Goal: Transaction & Acquisition: Purchase product/service

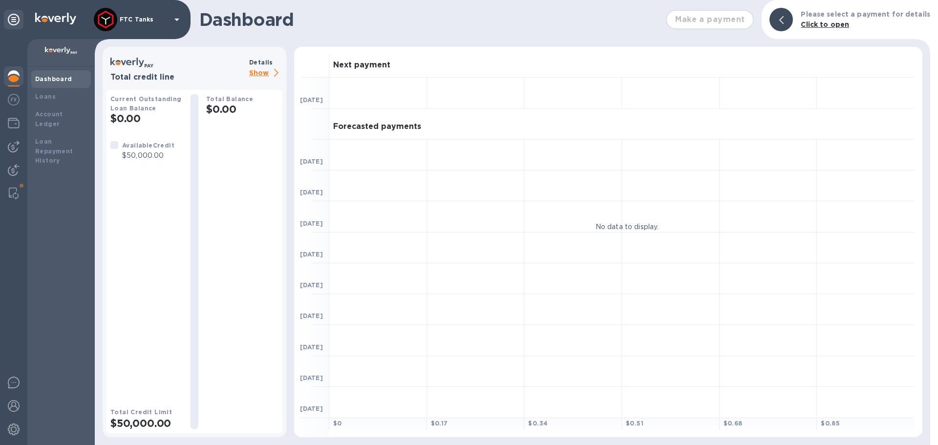
click at [246, 201] on div "Total Balance $0.00" at bounding box center [242, 262] width 72 height 336
click at [16, 149] on img at bounding box center [14, 147] width 12 height 12
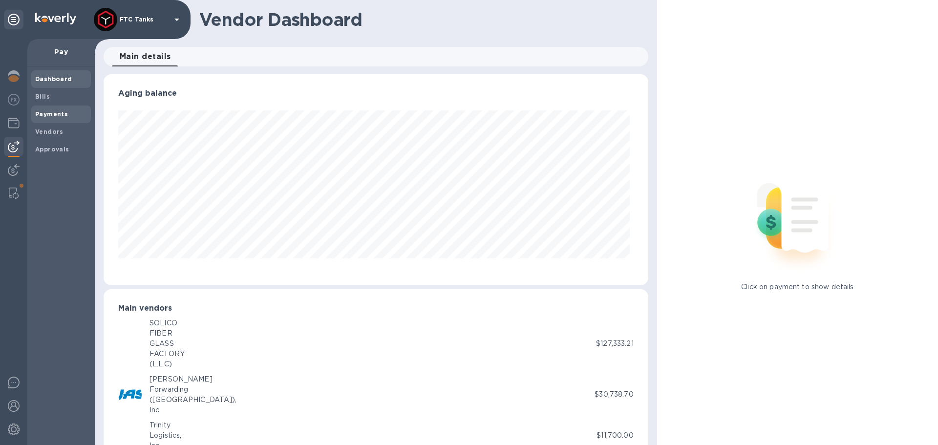
scroll to position [211, 541]
click at [39, 112] on b "Payments" at bounding box center [51, 113] width 33 height 7
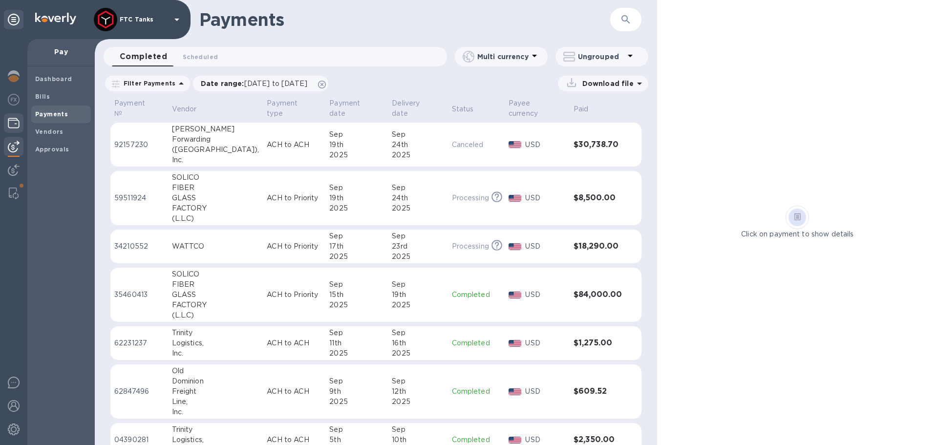
click at [18, 125] on img at bounding box center [14, 123] width 12 height 12
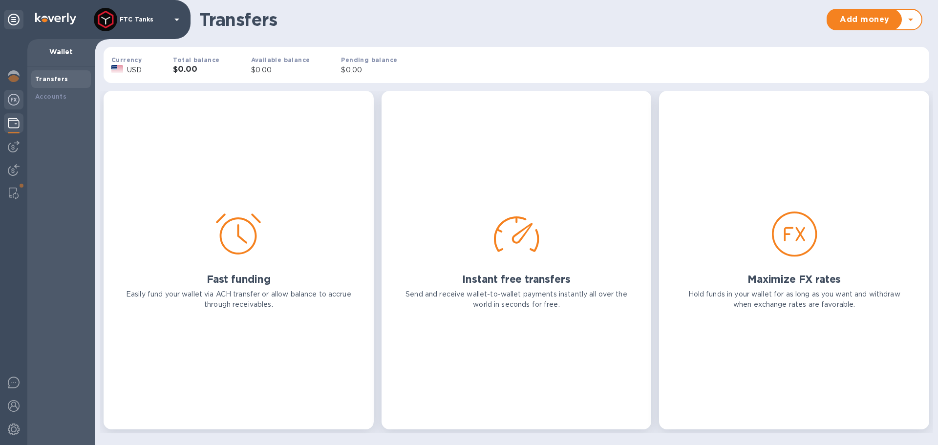
click at [10, 94] on img at bounding box center [14, 100] width 12 height 12
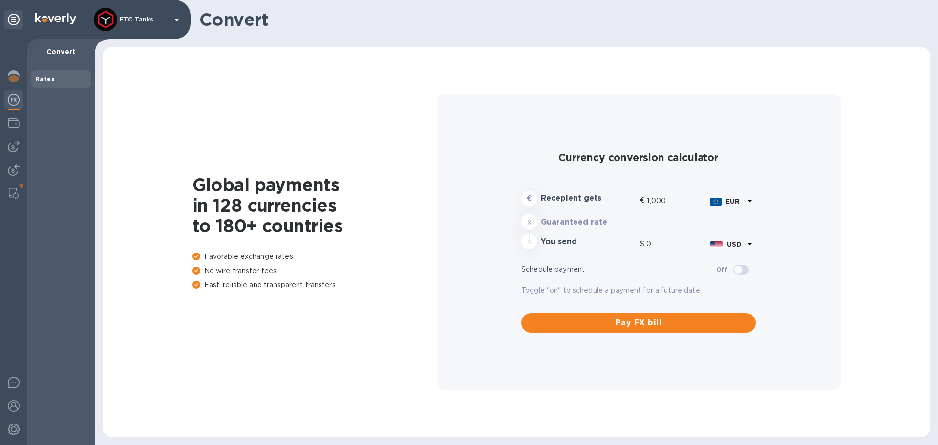
type input "1,181.7"
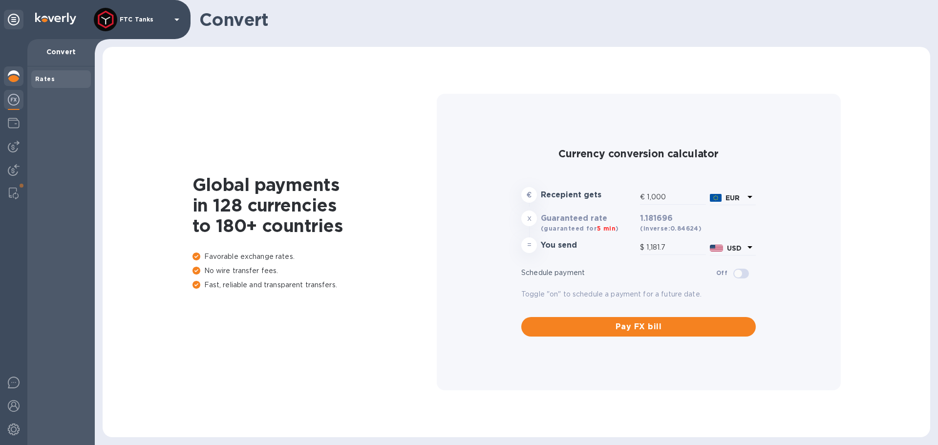
click at [9, 75] on img at bounding box center [14, 76] width 12 height 12
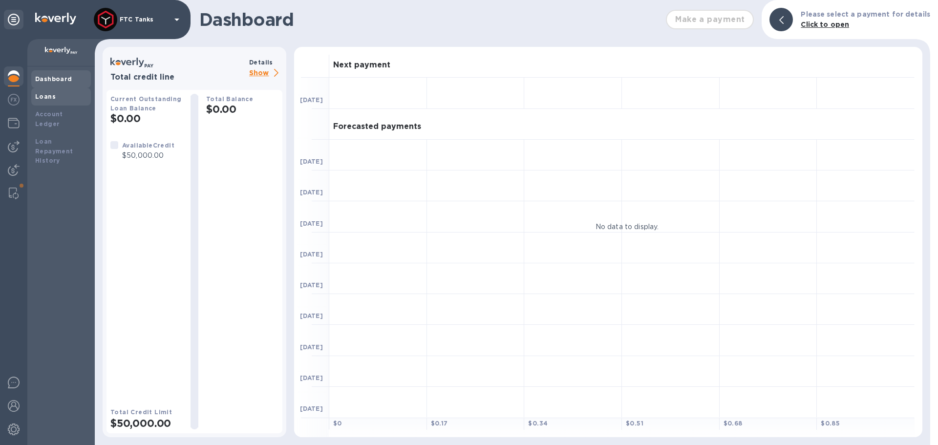
click at [64, 92] on div "Loans" at bounding box center [61, 97] width 52 height 10
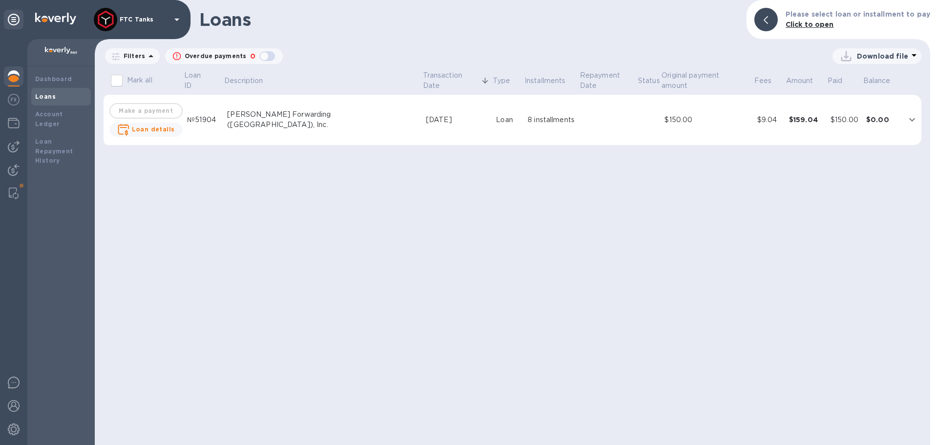
click at [918, 114] on td at bounding box center [913, 120] width 18 height 51
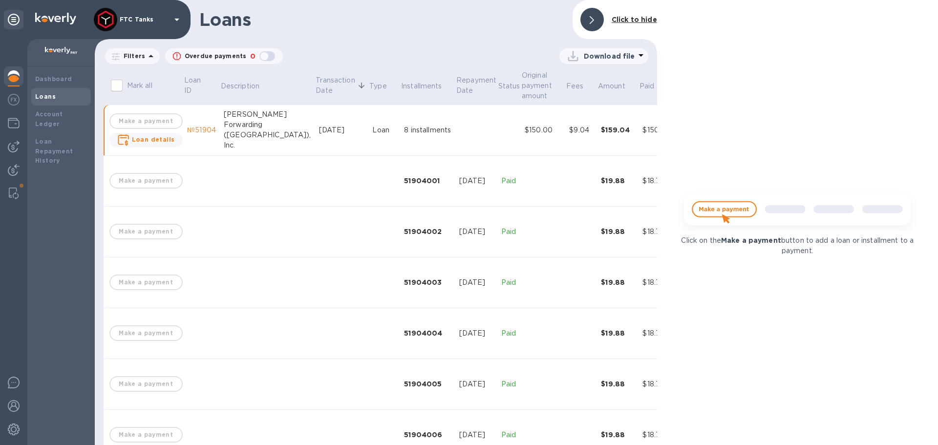
click at [73, 204] on div "Dashboard Loans Account Ledger Loan Repayment History" at bounding box center [60, 255] width 67 height 379
click at [48, 139] on b "Loan Repayment History" at bounding box center [54, 151] width 38 height 27
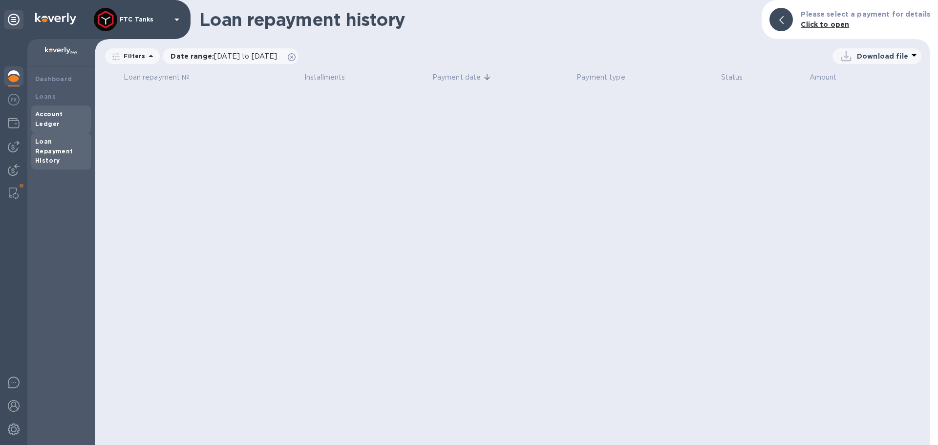
click at [61, 114] on b "Account Ledger" at bounding box center [49, 118] width 28 height 17
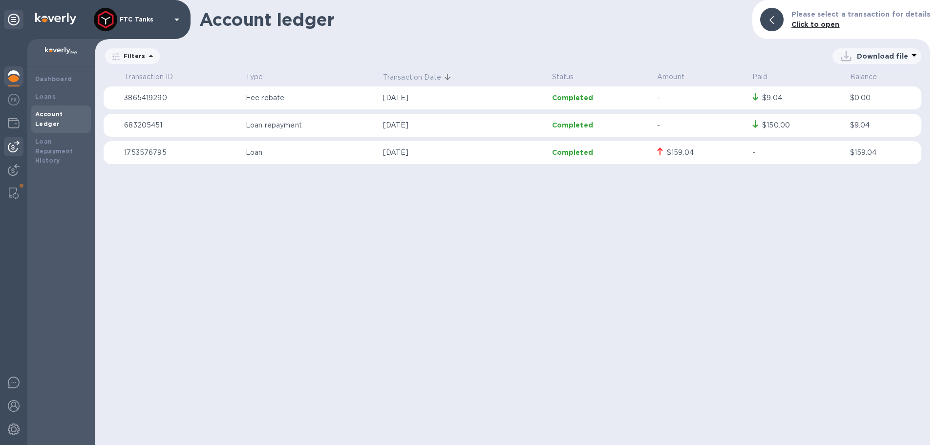
click at [9, 148] on img at bounding box center [14, 147] width 12 height 12
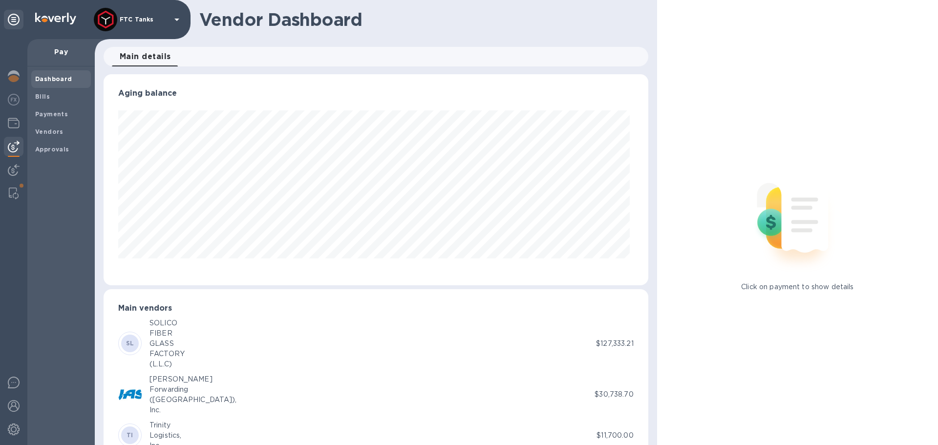
scroll to position [211, 541]
click at [19, 165] on img at bounding box center [14, 170] width 12 height 12
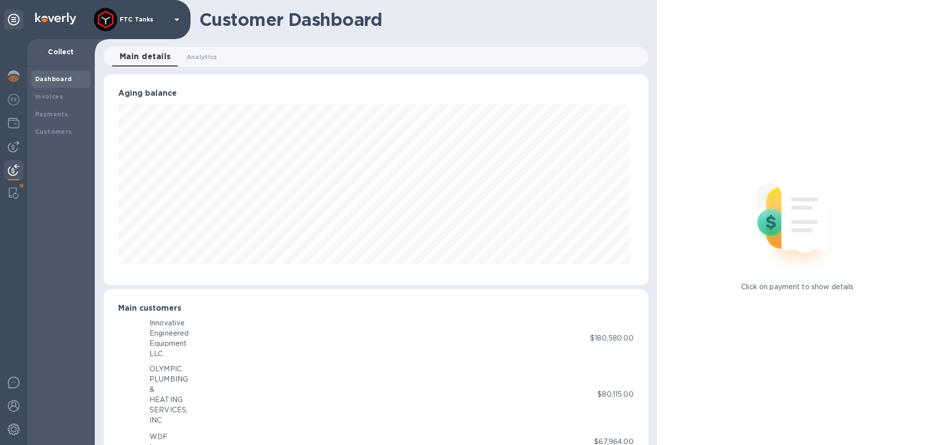
scroll to position [488558, 488228]
click at [11, 180] on div at bounding box center [14, 170] width 20 height 20
click at [12, 185] on div at bounding box center [14, 194] width 18 height 20
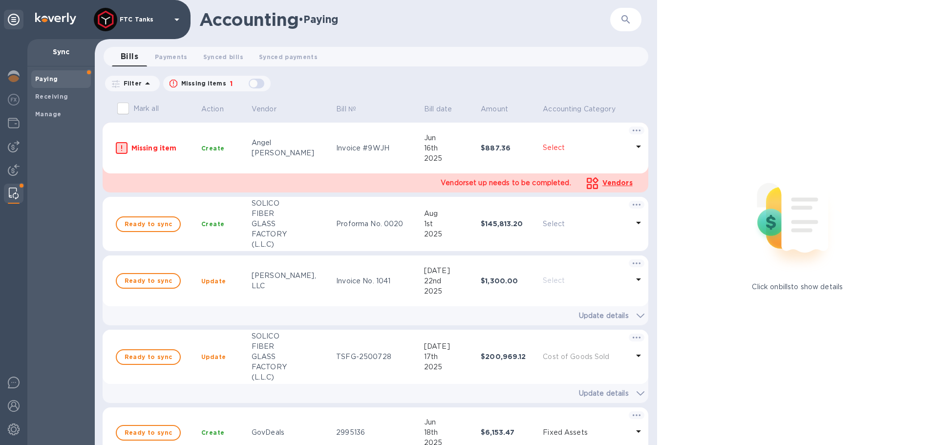
click at [638, 134] on div at bounding box center [637, 132] width 20 height 14
click at [638, 134] on div at bounding box center [469, 222] width 938 height 445
drag, startPoint x: 233, startPoint y: 153, endPoint x: 225, endPoint y: 154, distance: 7.9
click at [224, 154] on td "Create" at bounding box center [222, 148] width 50 height 51
click at [368, 157] on td "Invoice #9WJH" at bounding box center [376, 148] width 88 height 51
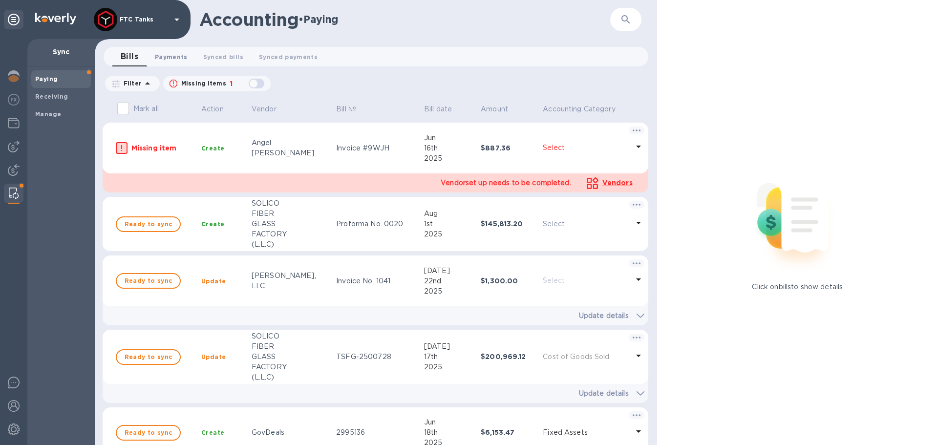
click at [180, 56] on span "Payments 0" at bounding box center [171, 57] width 33 height 10
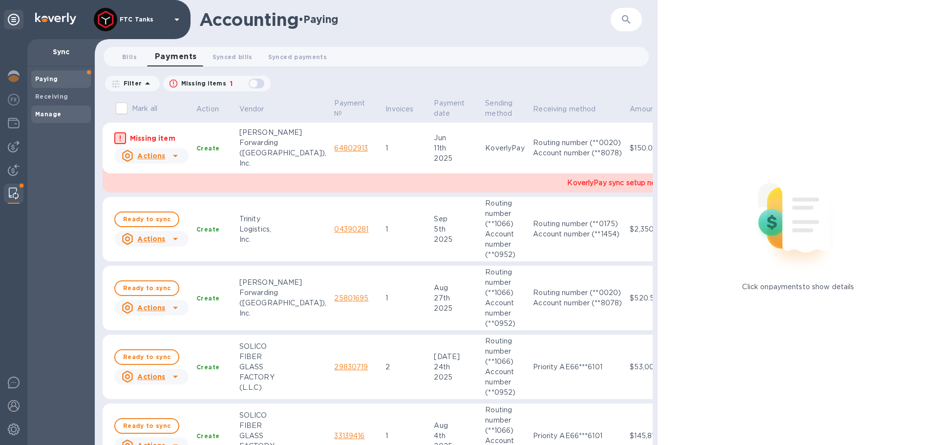
click at [60, 90] on div "Receiving" at bounding box center [61, 97] width 60 height 18
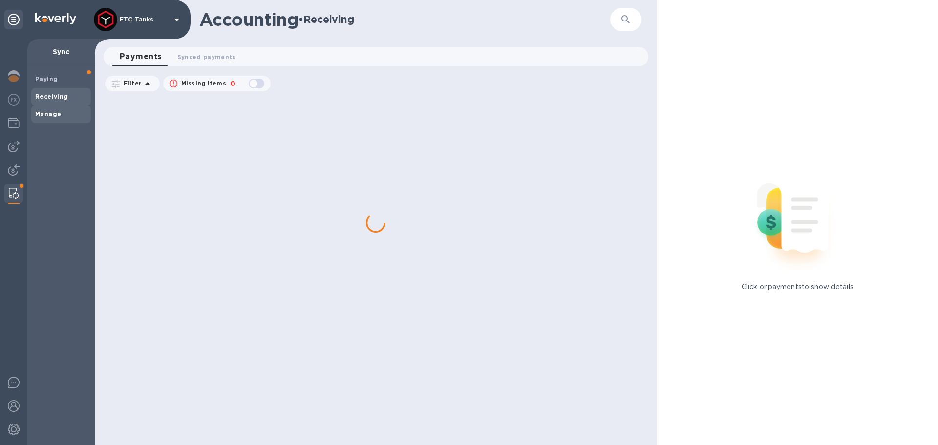
click at [52, 112] on b "Manage" at bounding box center [48, 113] width 26 height 7
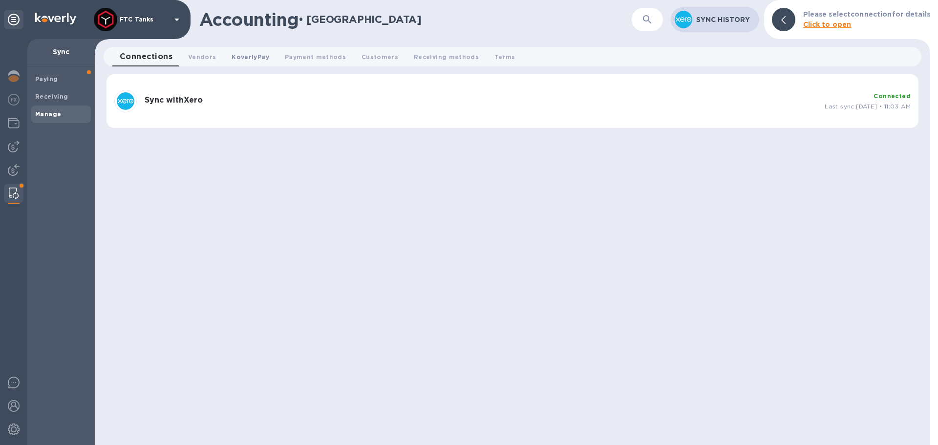
click at [242, 59] on span "KoverlyPay 0" at bounding box center [250, 57] width 37 height 10
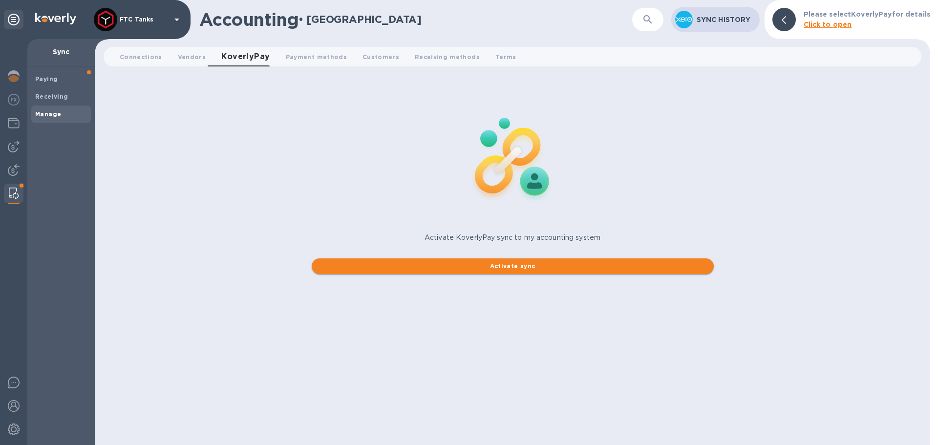
click at [508, 265] on span "Activate sync" at bounding box center [513, 267] width 387 height 12
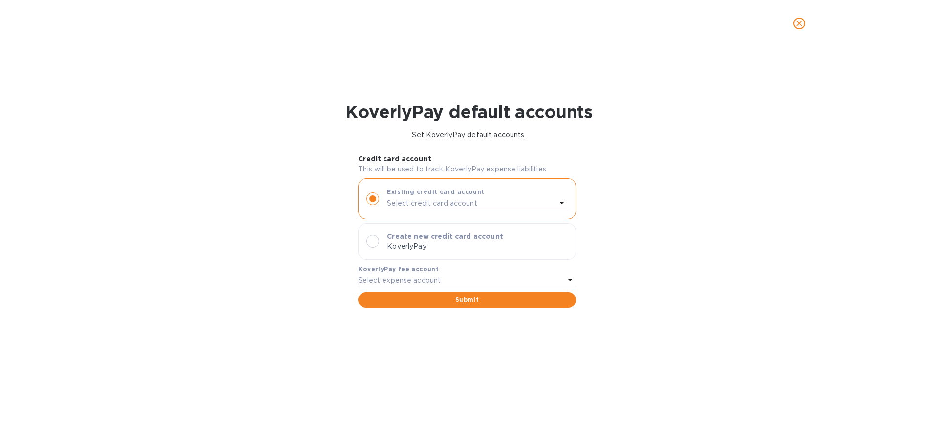
click at [482, 202] on div "Select credit card account" at bounding box center [471, 204] width 169 height 14
click at [661, 215] on div "KoverlyPay default accounts Set KoverlyPay default accounts. Credit card accoun…" at bounding box center [469, 246] width 938 height 398
click at [802, 22] on icon "close" at bounding box center [800, 24] width 6 height 6
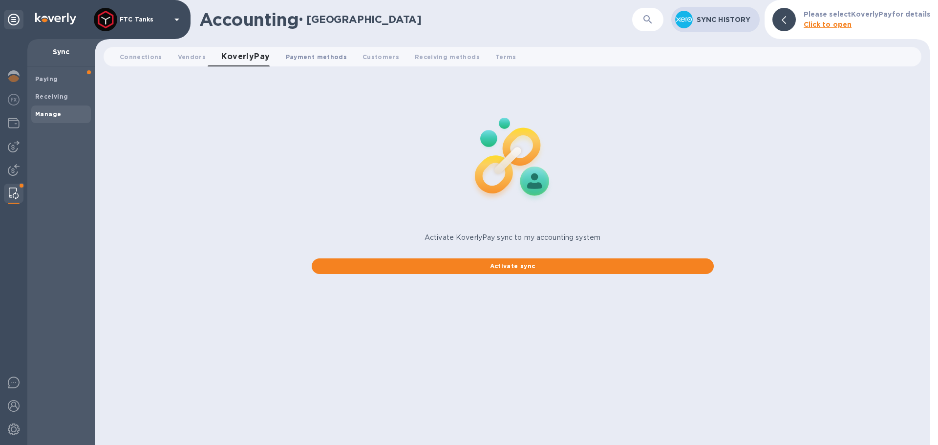
click at [308, 63] on button "Payment methods 0" at bounding box center [316, 57] width 77 height 20
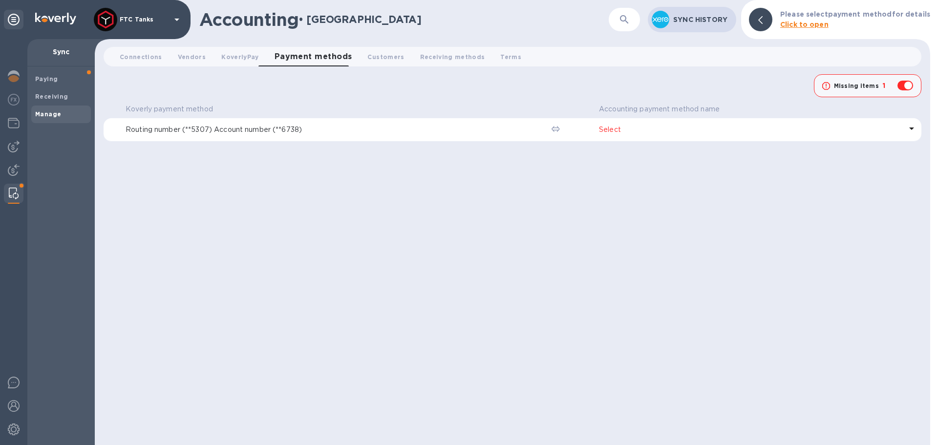
click at [623, 135] on div "Select" at bounding box center [750, 130] width 307 height 14
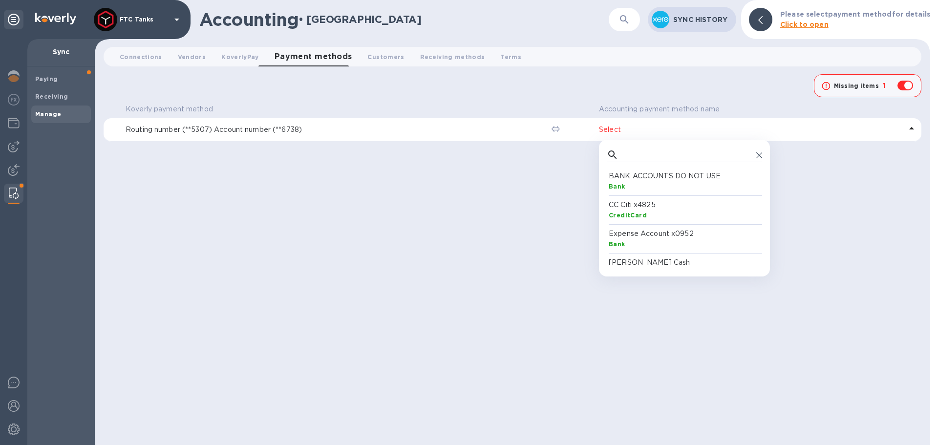
scroll to position [90, 152]
click at [390, 183] on div "Koverly payment method Accounting payment method name Routing number (**5307) A…" at bounding box center [513, 273] width 818 height 344
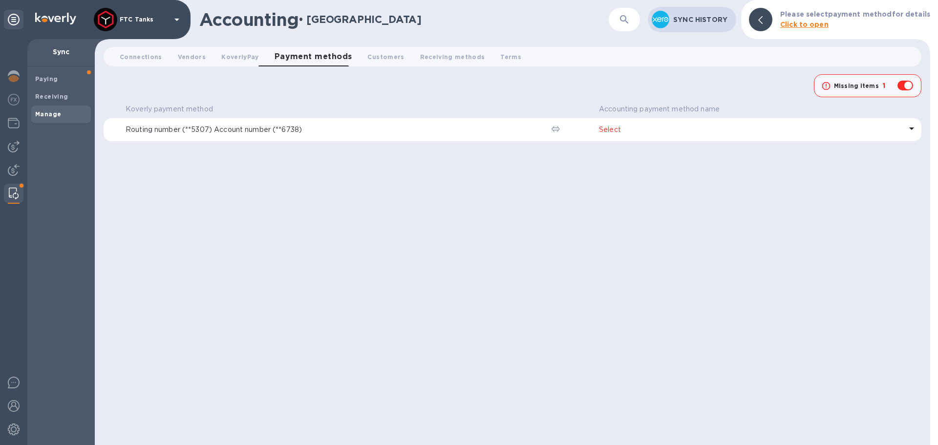
click at [821, 26] on b "Click to open" at bounding box center [805, 25] width 48 height 8
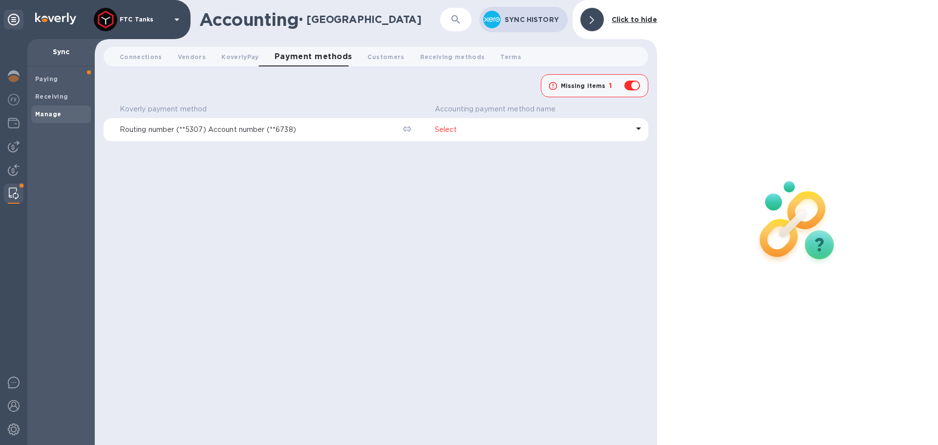
click at [589, 19] on div at bounding box center [592, 19] width 23 height 23
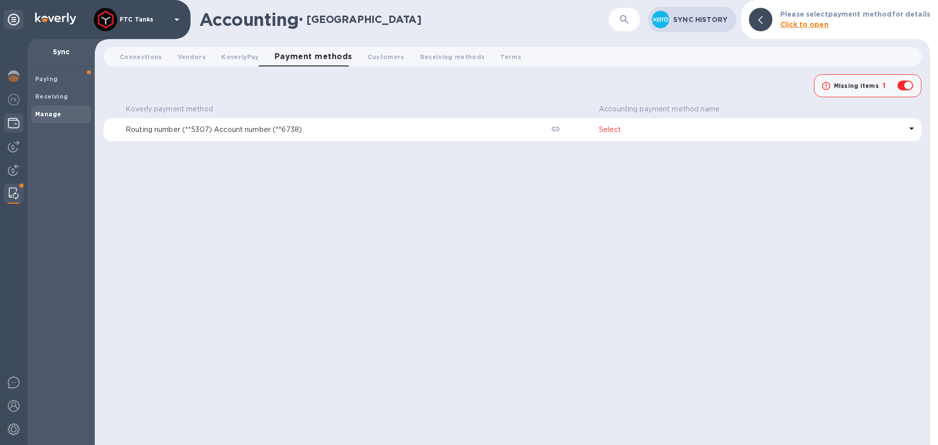
click at [16, 125] on img at bounding box center [14, 123] width 12 height 12
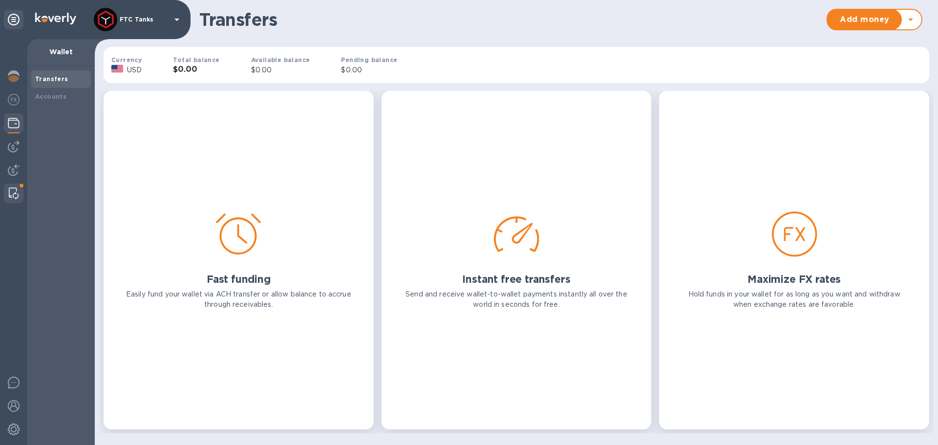
click at [16, 186] on div at bounding box center [14, 194] width 18 height 20
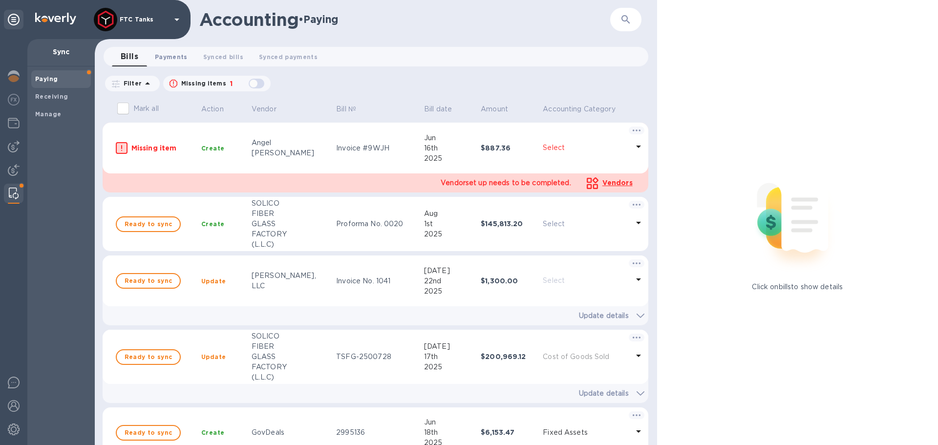
click at [170, 65] on button "Payments 0" at bounding box center [171, 57] width 48 height 20
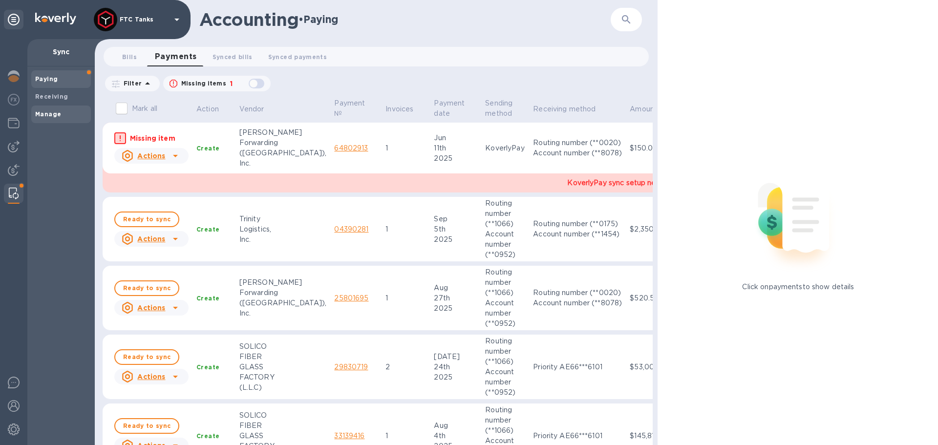
click at [63, 115] on span "Manage" at bounding box center [61, 114] width 52 height 10
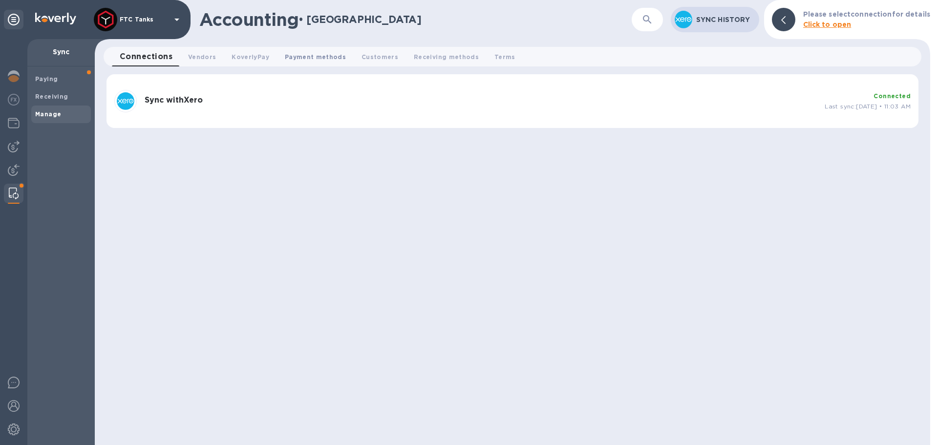
click at [302, 64] on button "Payment methods 0" at bounding box center [315, 57] width 77 height 20
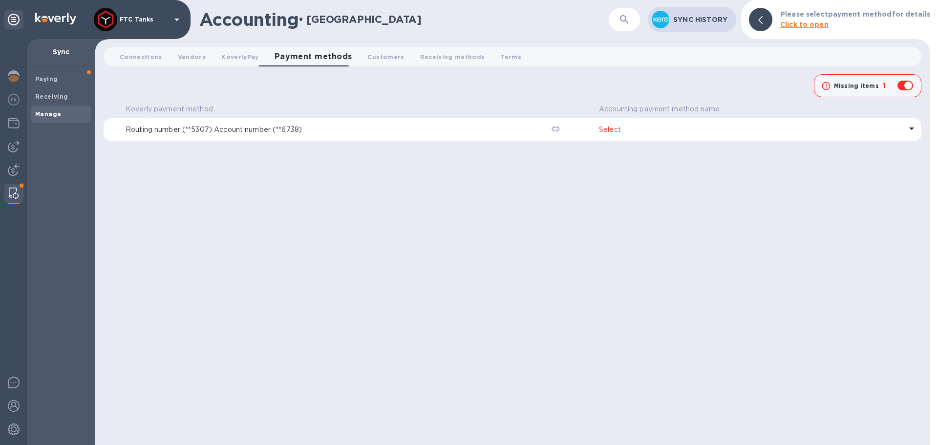
click at [340, 135] on div "Routing number (**5307) Account number (**6738)" at bounding box center [335, 130] width 422 height 14
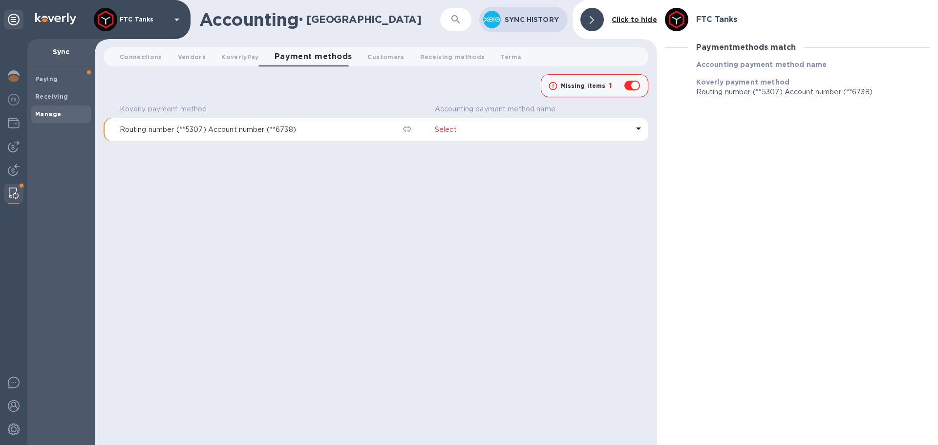
click at [403, 128] on td at bounding box center [415, 129] width 32 height 23
click at [407, 128] on icon at bounding box center [407, 129] width 8 height 6
click at [480, 127] on p "Select" at bounding box center [532, 130] width 194 height 10
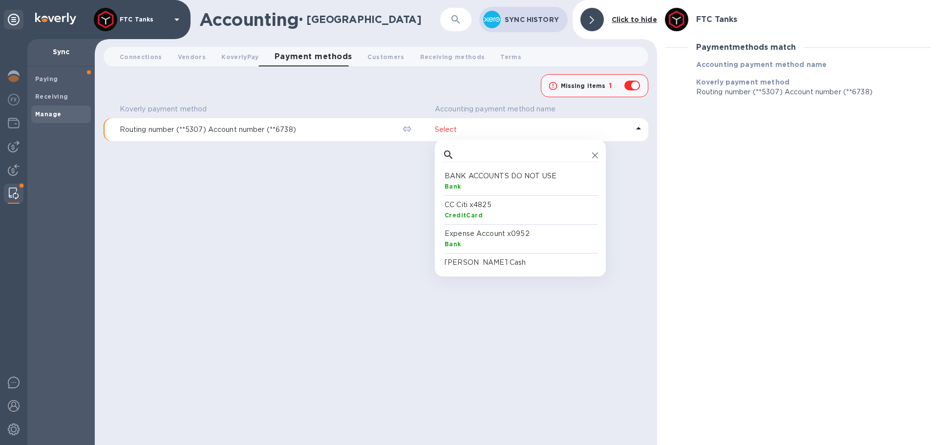
scroll to position [90, 152]
click at [522, 181] on p "BANK ACCOUNTS DO NOT USE" at bounding box center [522, 176] width 155 height 10
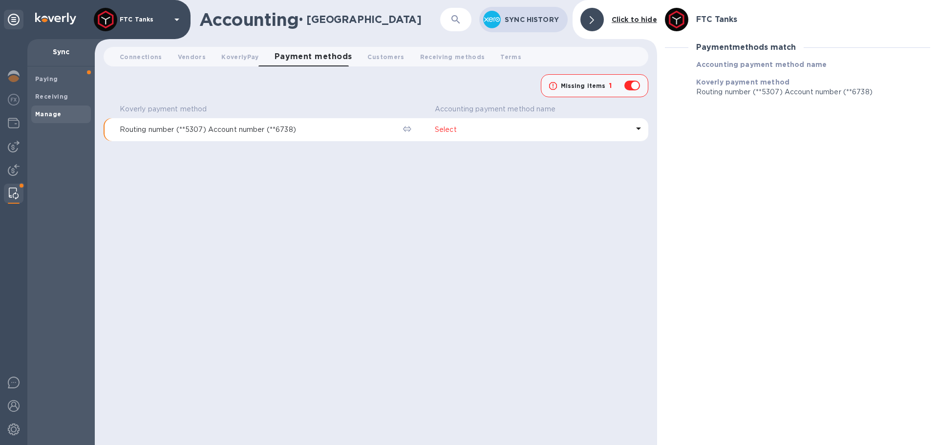
checkbox input "false"
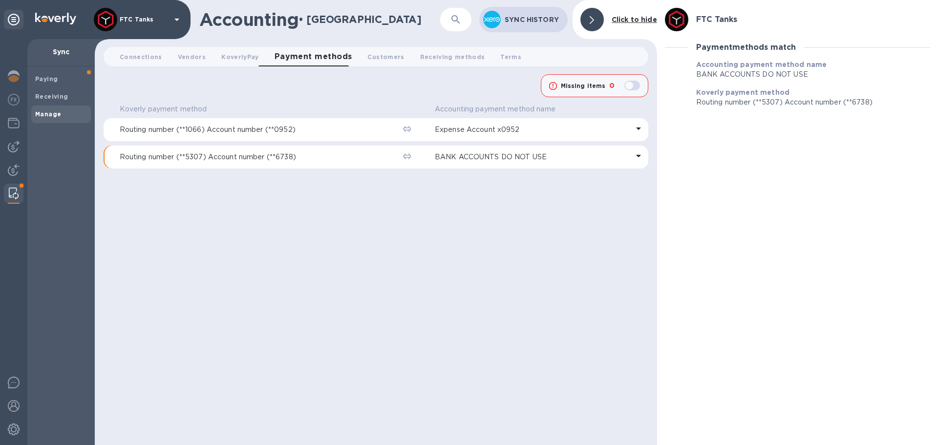
click at [388, 202] on div "Koverly payment method Accounting payment method name Routing number (**1066) A…" at bounding box center [376, 273] width 545 height 344
click at [10, 148] on img at bounding box center [14, 147] width 12 height 12
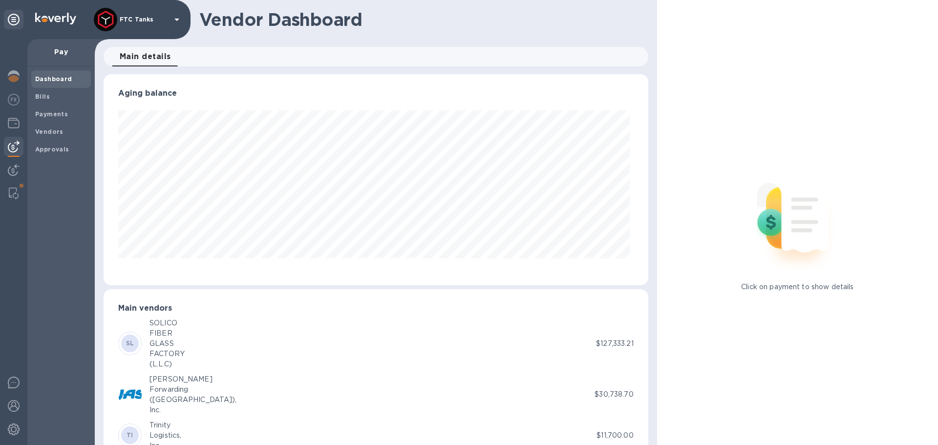
scroll to position [211, 541]
click at [45, 131] on b "Vendors" at bounding box center [49, 131] width 28 height 7
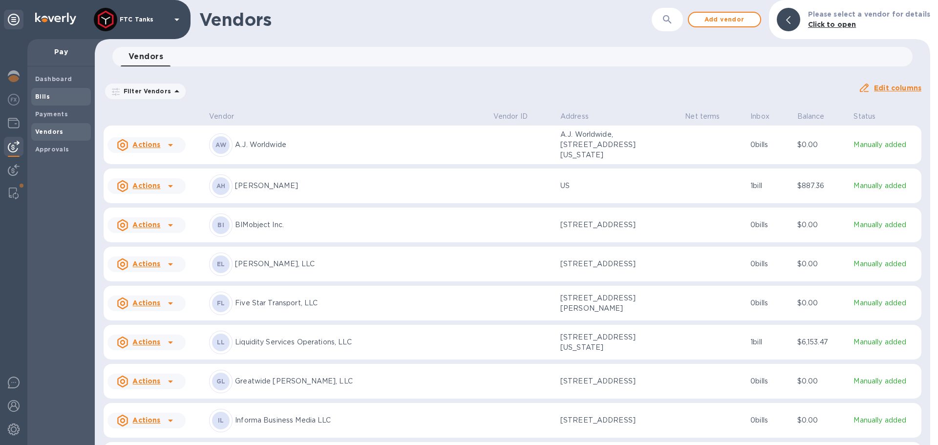
click at [60, 98] on span "Bills" at bounding box center [61, 97] width 52 height 10
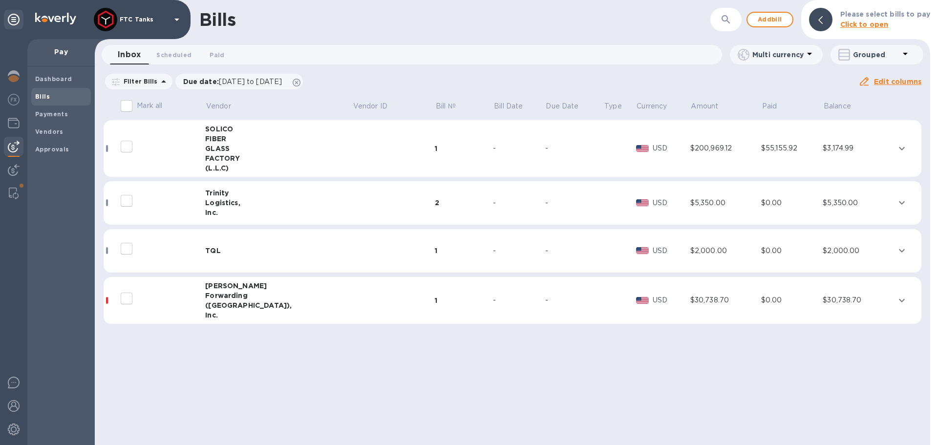
click at [131, 299] on input "decorative checkbox" at bounding box center [126, 298] width 21 height 21
click at [129, 300] on input "decorative checkbox" at bounding box center [126, 298] width 21 height 21
click at [896, 298] on icon "expand row" at bounding box center [902, 301] width 12 height 12
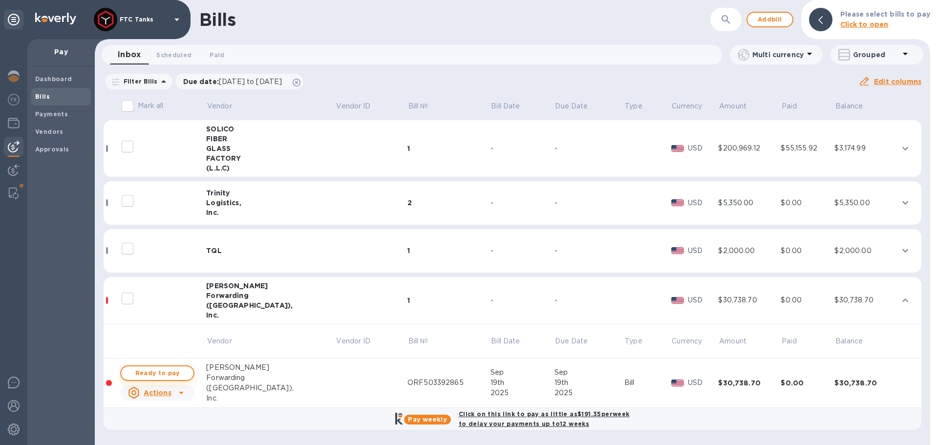
click at [167, 373] on span "Ready to pay" at bounding box center [157, 374] width 57 height 12
click at [510, 420] on div "Click on this link to pay as little as $191.35 per week to delay your payments …" at bounding box center [544, 419] width 175 height 24
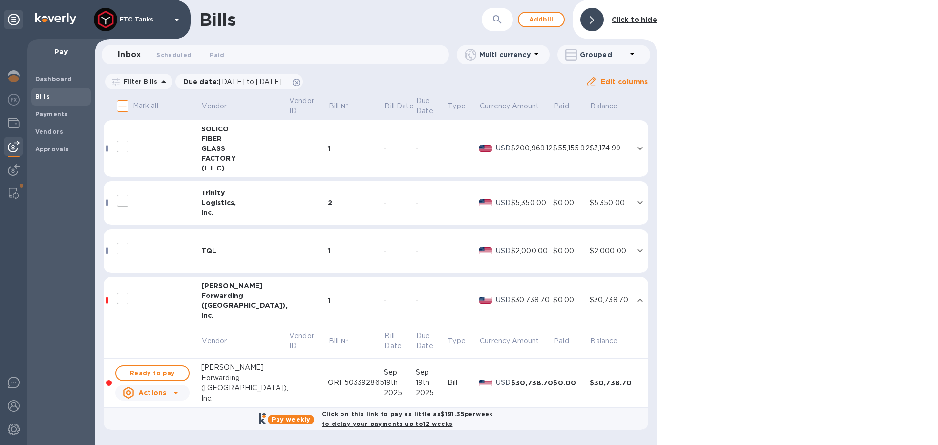
checkbox input "true"
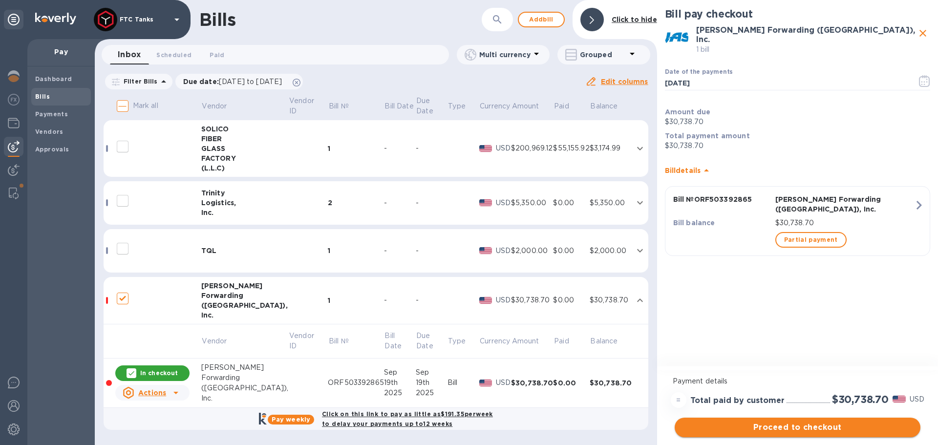
click at [800, 428] on span "Proceed to checkout" at bounding box center [798, 428] width 230 height 12
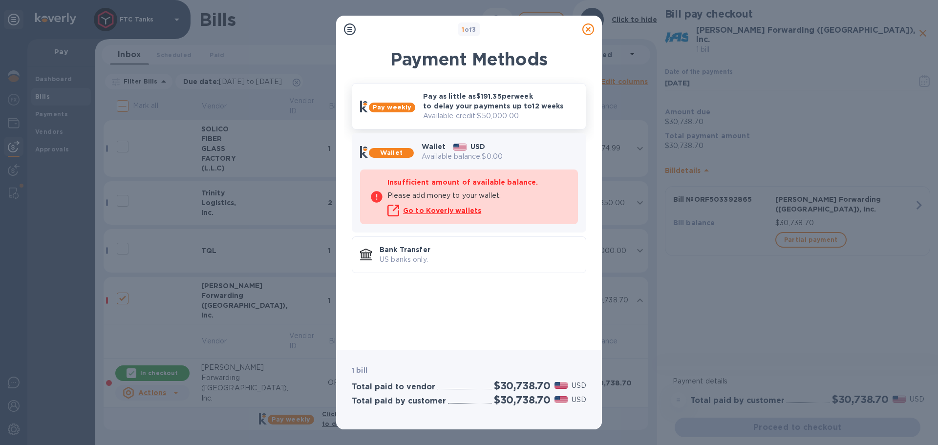
click at [515, 110] on p "Pay as little as $191.35 per week to delay your payments up to 12 weeks" at bounding box center [500, 101] width 155 height 20
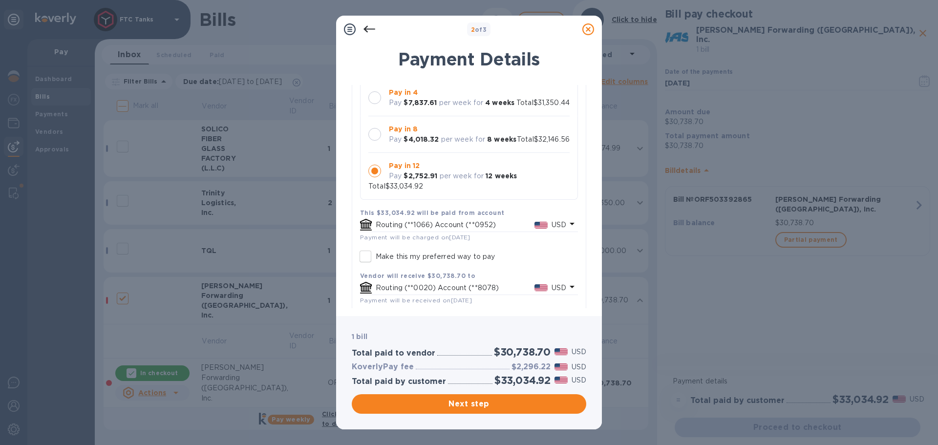
scroll to position [137, 0]
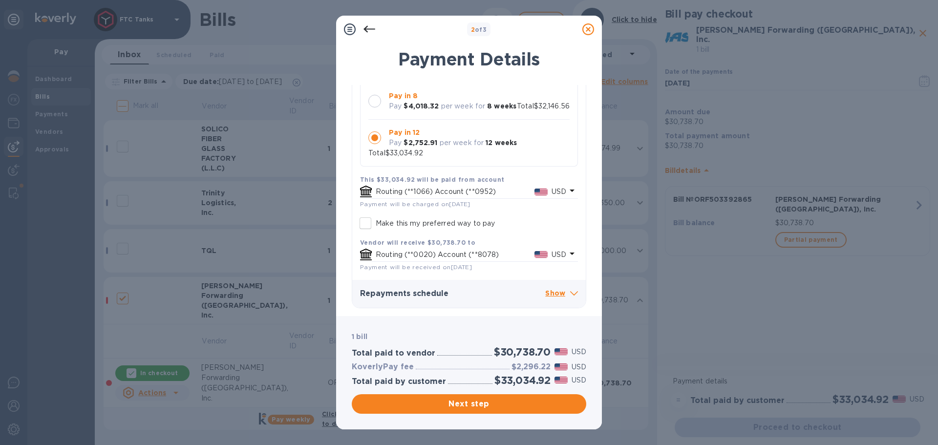
drag, startPoint x: 589, startPoint y: 251, endPoint x: 581, endPoint y: 312, distance: 61.6
click at [582, 316] on div "2 of 3 Payment Details [PERSON_NAME] Forwarding ([GEOGRAPHIC_DATA]), Inc. 1 bil…" at bounding box center [469, 223] width 266 height 414
click at [593, 266] on div "Payment Details [PERSON_NAME] Forwarding ([GEOGRAPHIC_DATA]), Inc. 1 bill Pay w…" at bounding box center [469, 176] width 266 height 279
click at [575, 295] on div "Repayments schedule Show" at bounding box center [469, 294] width 234 height 28
click at [570, 293] on icon at bounding box center [574, 293] width 8 height 4
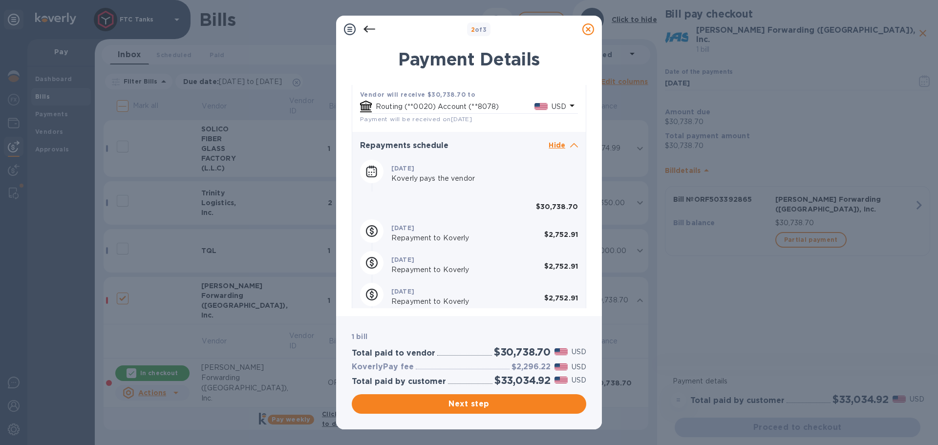
scroll to position [235, 0]
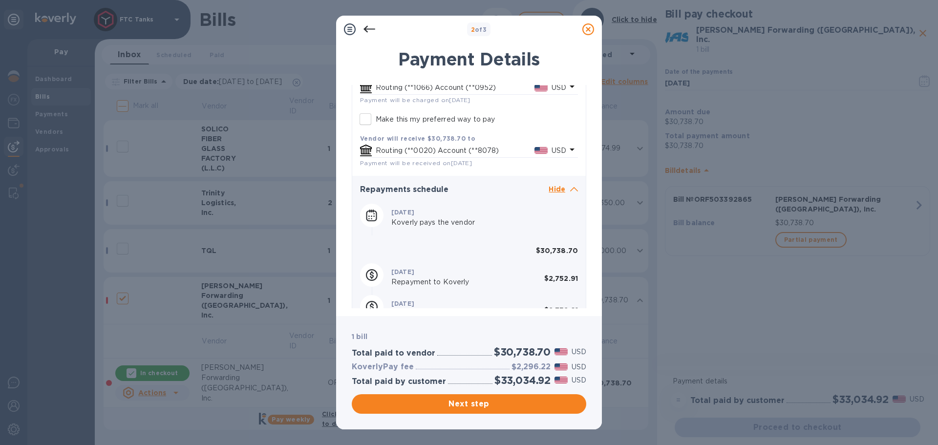
click at [570, 192] on span at bounding box center [574, 189] width 8 height 10
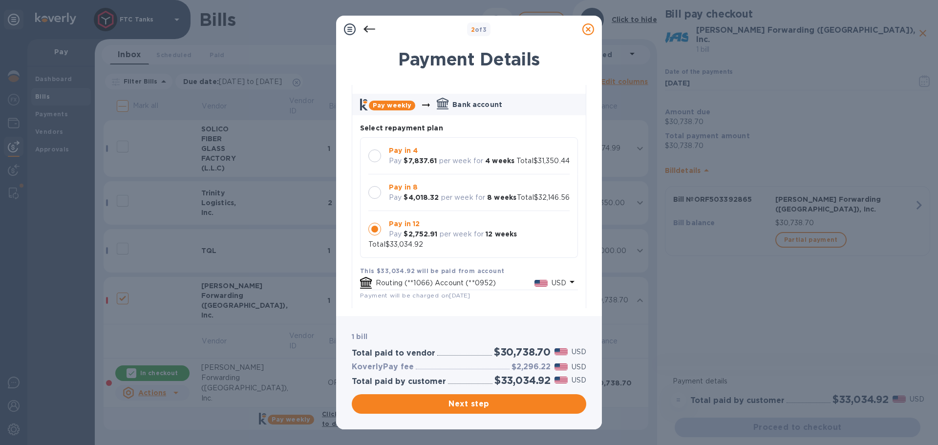
scroll to position [0, 0]
click at [590, 30] on icon at bounding box center [589, 29] width 12 height 12
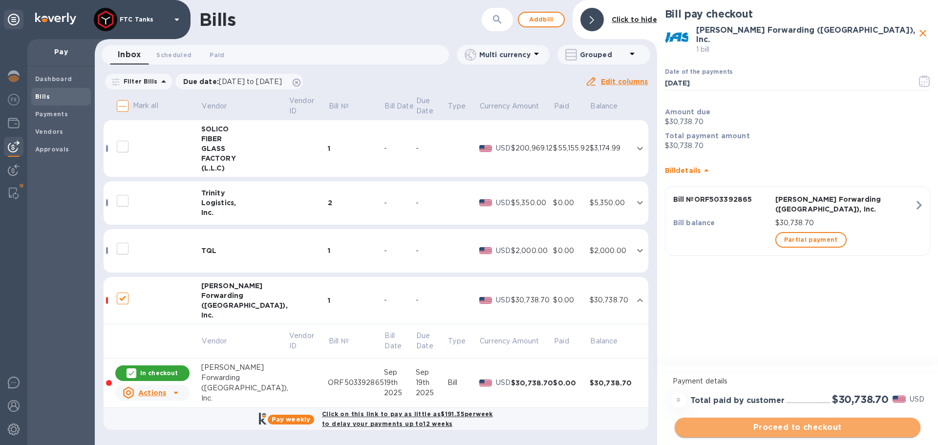
click at [827, 425] on span "Proceed to checkout" at bounding box center [798, 428] width 230 height 12
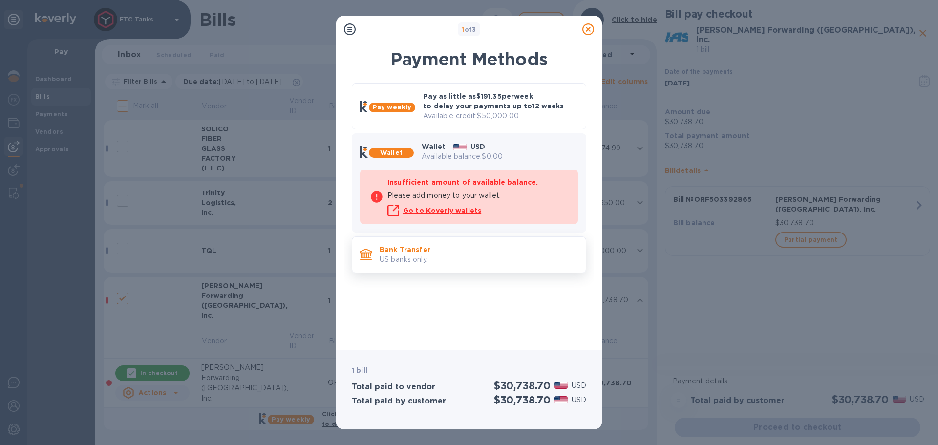
click at [426, 254] on p "Bank Transfer" at bounding box center [479, 250] width 198 height 10
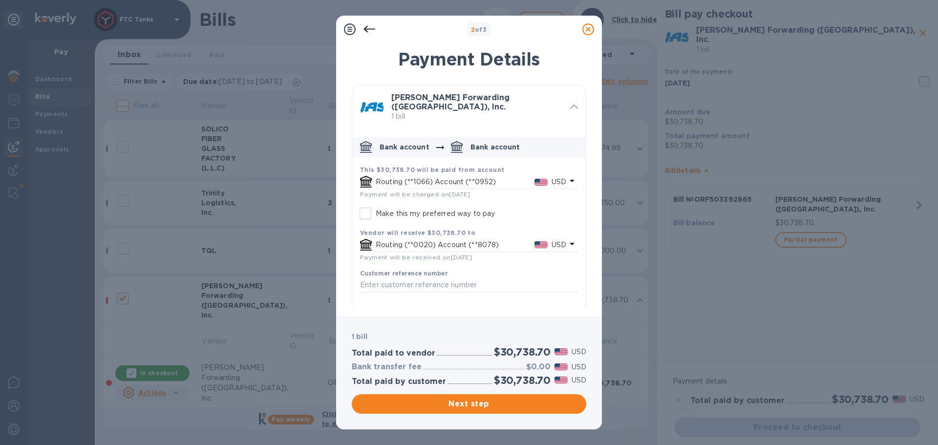
click at [367, 209] on input "Make this my preferred way to pay" at bounding box center [365, 213] width 21 height 21
checkbox input "true"
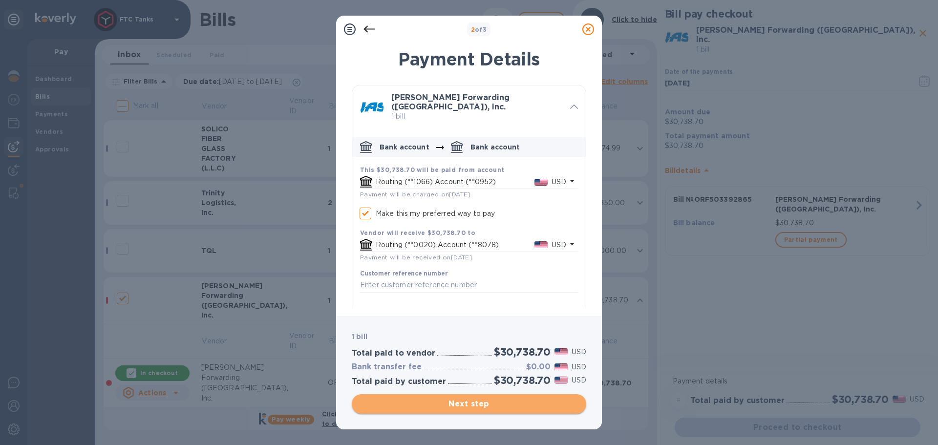
click at [516, 405] on span "Next step" at bounding box center [469, 404] width 219 height 12
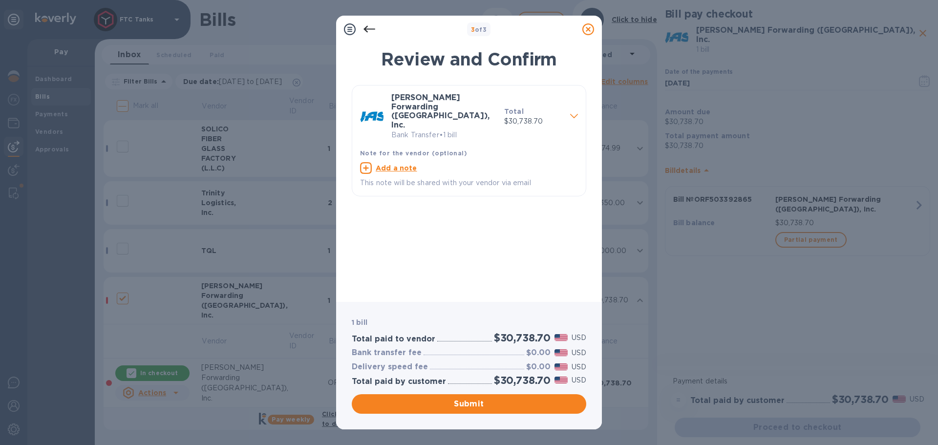
click at [571, 114] on icon at bounding box center [574, 116] width 8 height 4
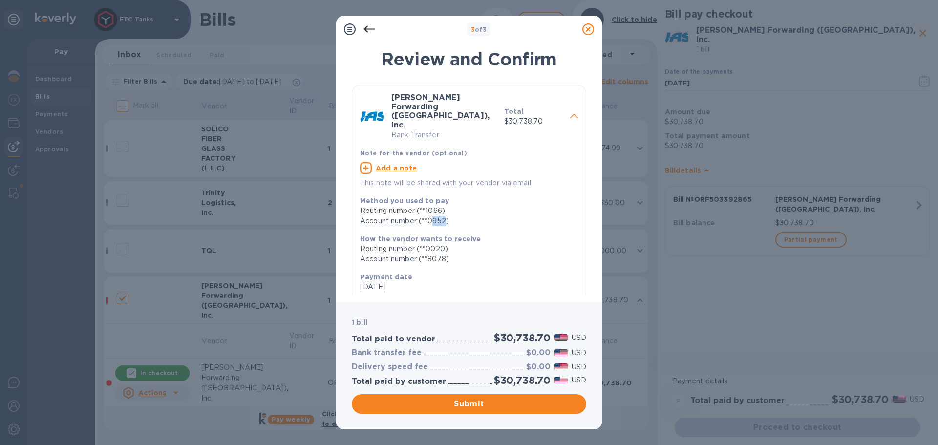
drag, startPoint x: 432, startPoint y: 202, endPoint x: 446, endPoint y: 202, distance: 13.7
click at [446, 216] on div "Account number (**0952)" at bounding box center [465, 221] width 210 height 10
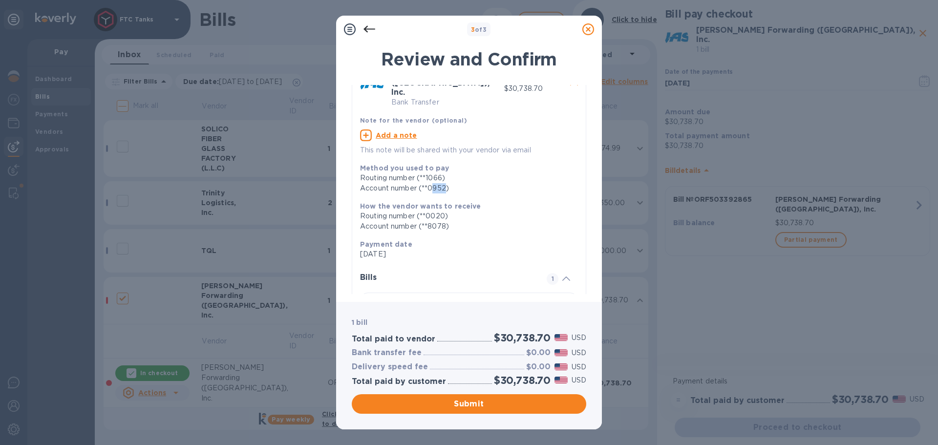
scroll to position [49, 0]
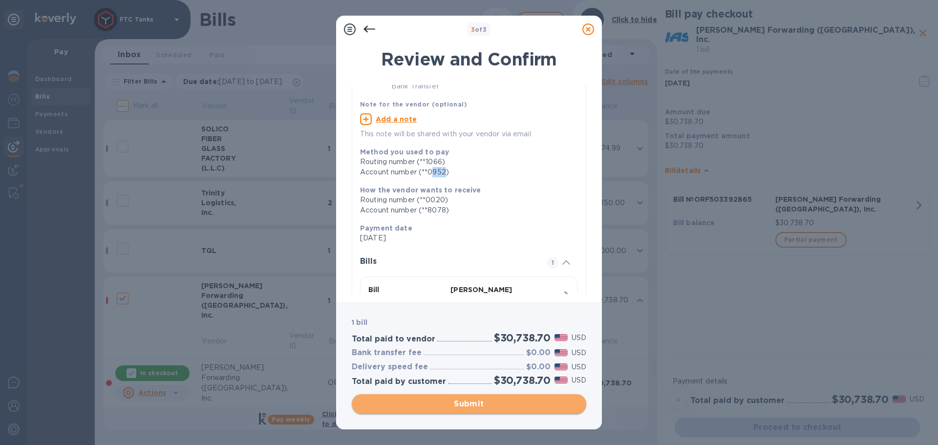
click at [487, 409] on span "Submit" at bounding box center [469, 404] width 219 height 12
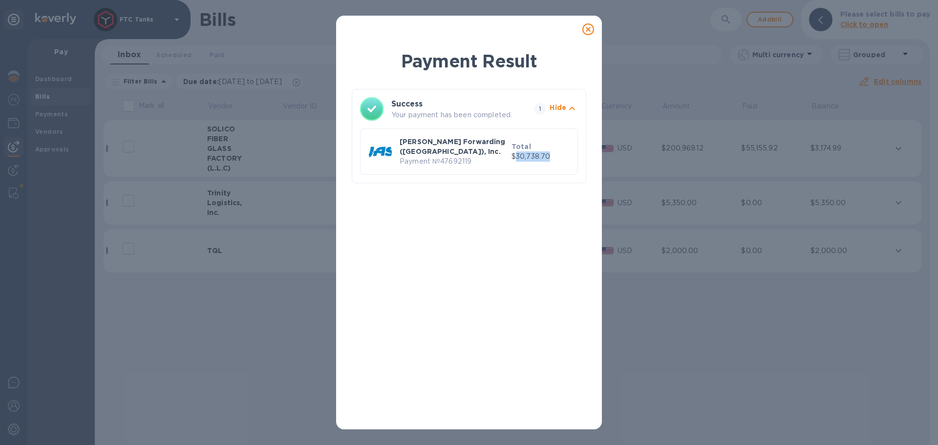
drag, startPoint x: 527, startPoint y: 152, endPoint x: 517, endPoint y: 152, distance: 10.8
click at [517, 152] on p "$30,738.70" at bounding box center [541, 157] width 58 height 10
copy p "30,738.70"
click at [741, 298] on div "Payment Result Success Your payment has been completed. 1 Hide [PERSON_NAME] Fo…" at bounding box center [469, 222] width 938 height 445
click at [592, 27] on icon at bounding box center [589, 29] width 12 height 12
